Goal: Transaction & Acquisition: Book appointment/travel/reservation

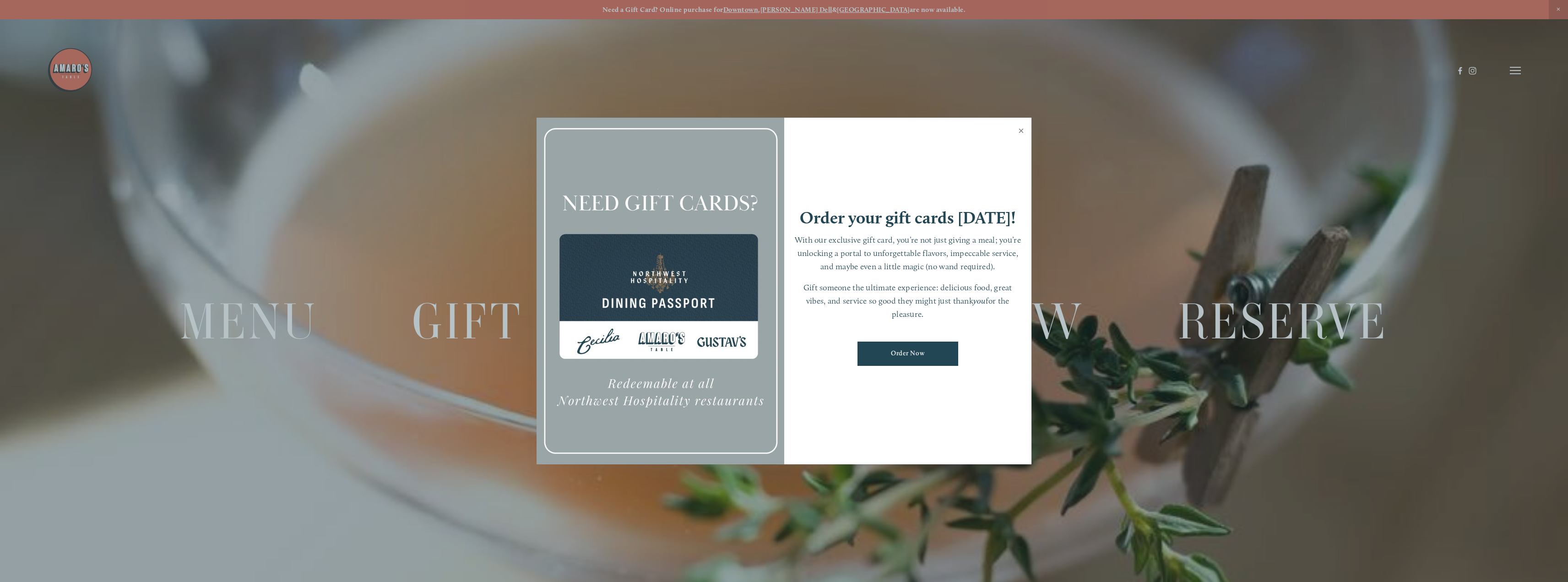
click at [1019, 129] on link "Close" at bounding box center [1021, 132] width 18 height 26
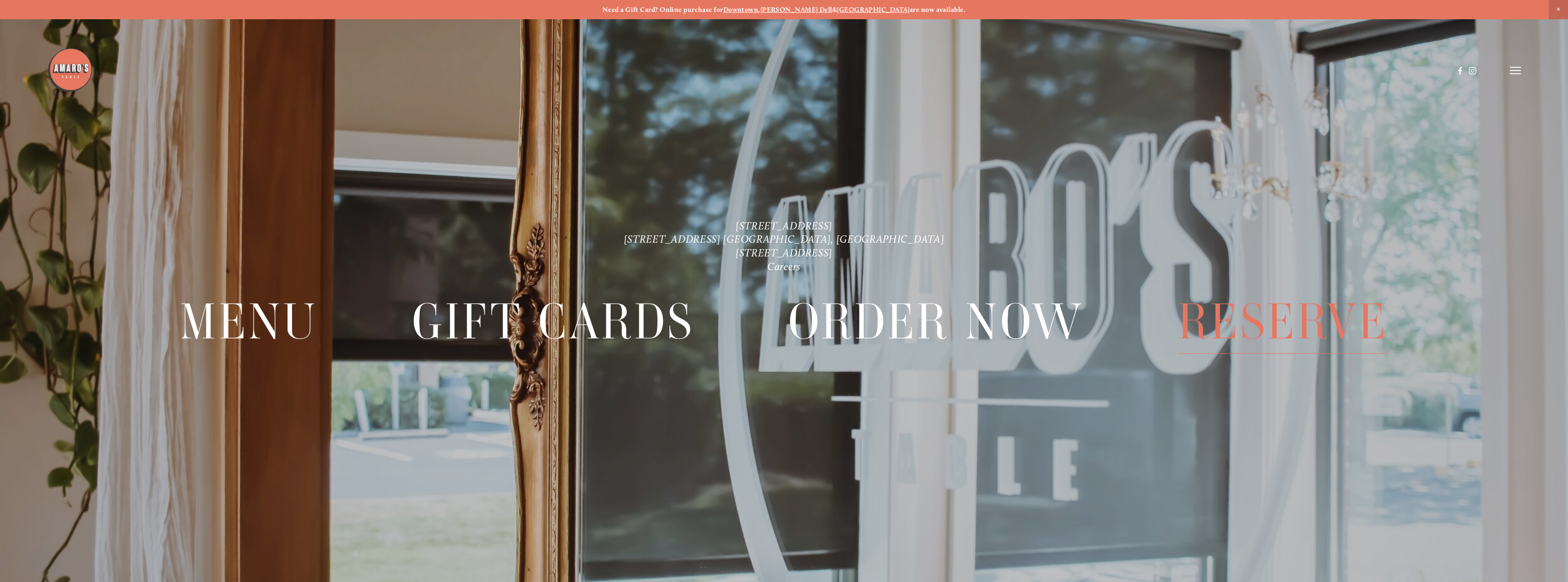
click at [1271, 321] on span "Reserve" at bounding box center [1283, 322] width 210 height 63
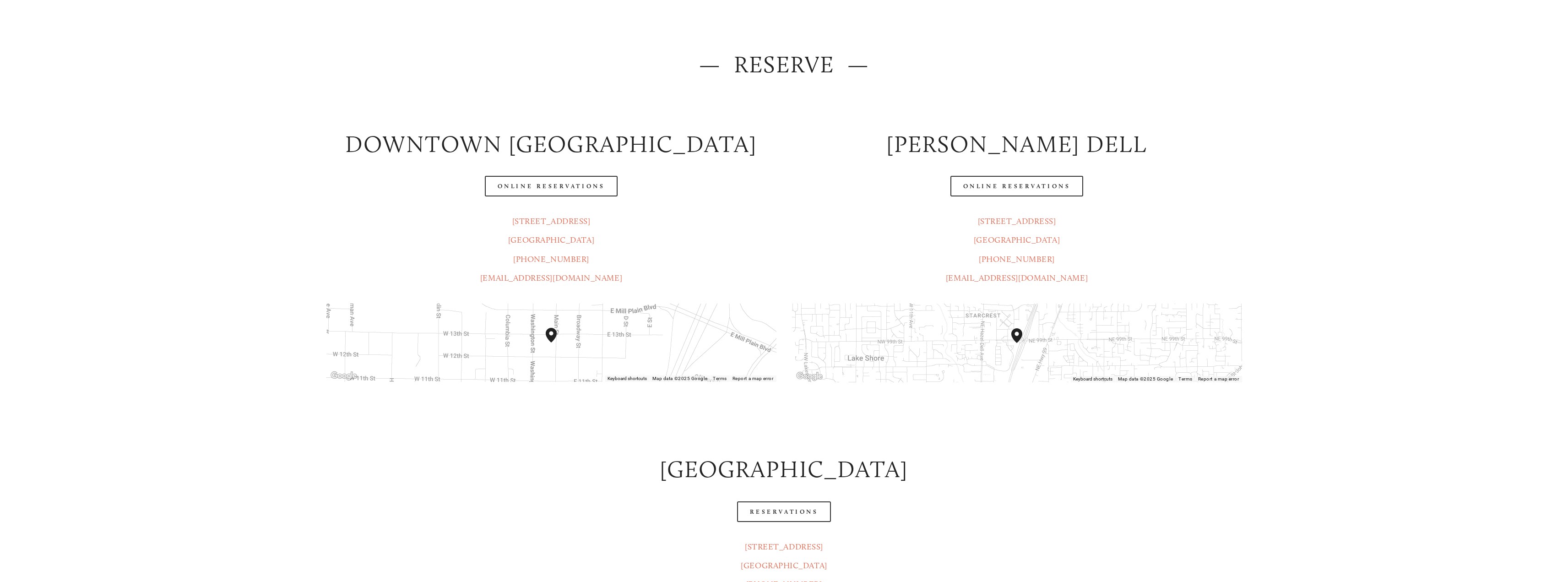
scroll to position [320, 0]
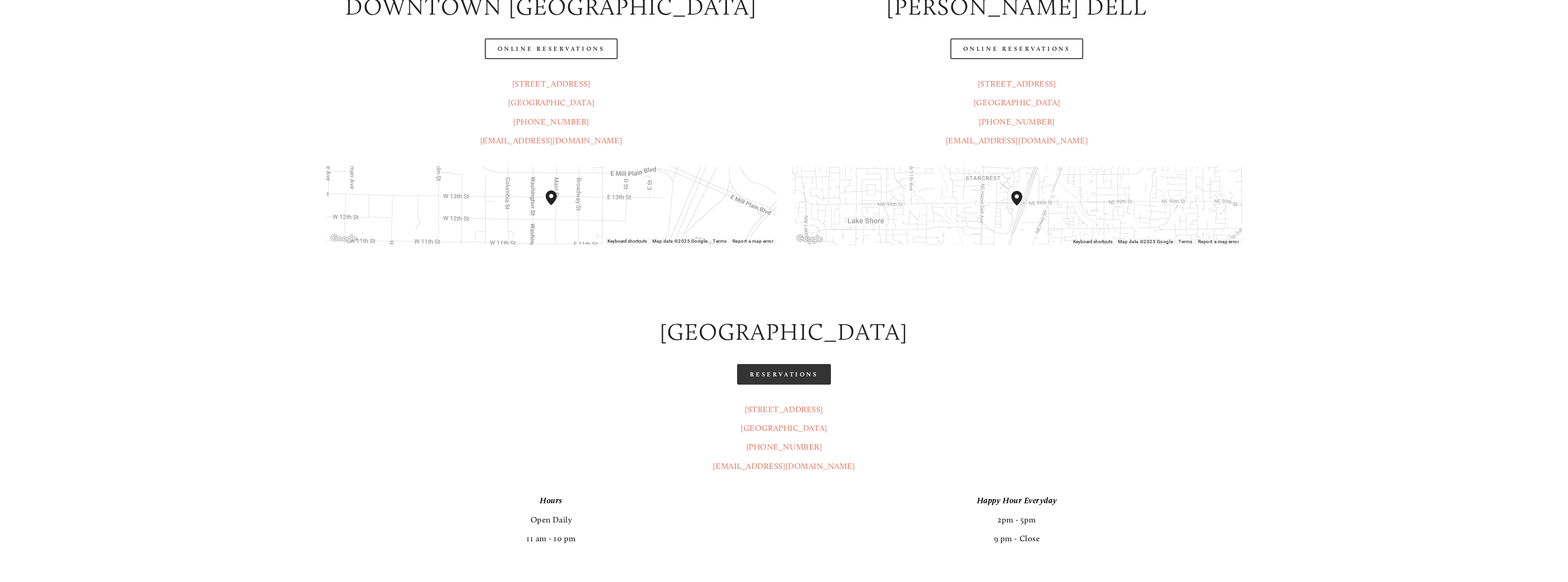
click at [792, 380] on link "Reservations" at bounding box center [784, 374] width 94 height 21
